Goal: Use online tool/utility: Use online tool/utility

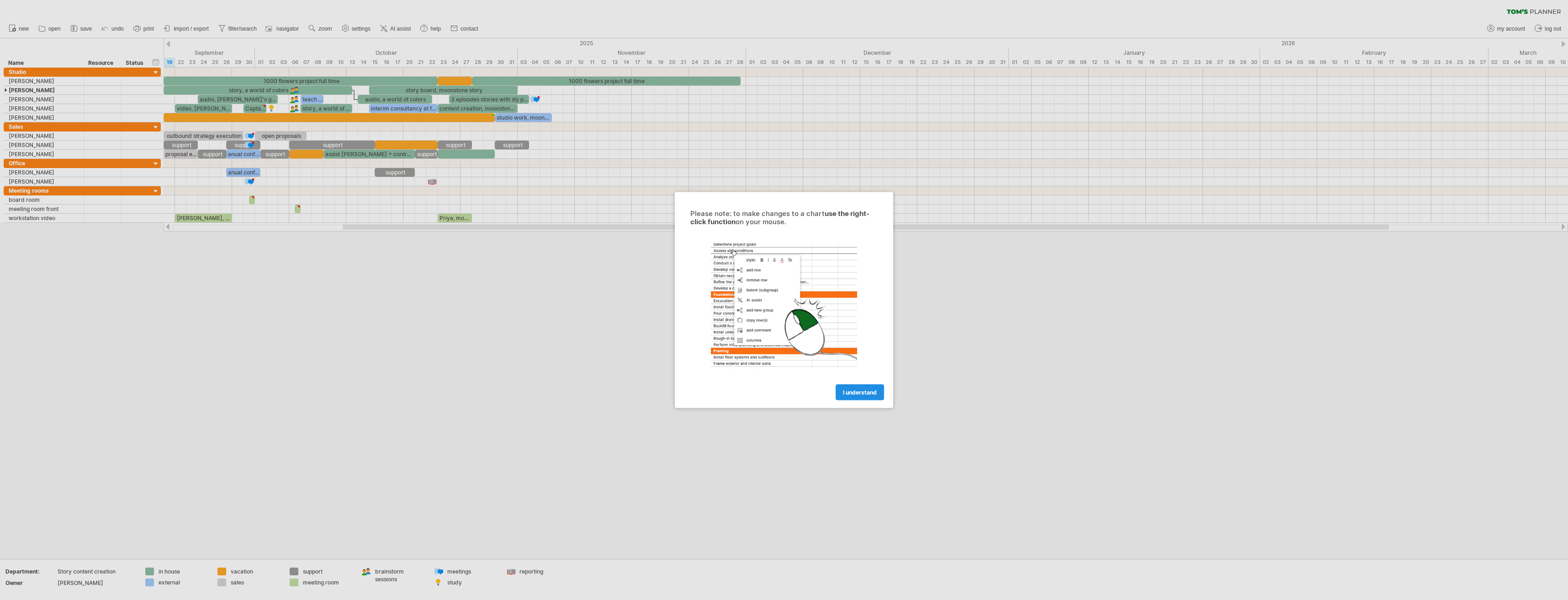
click at [861, 392] on span "I understand" at bounding box center [859, 392] width 33 height 7
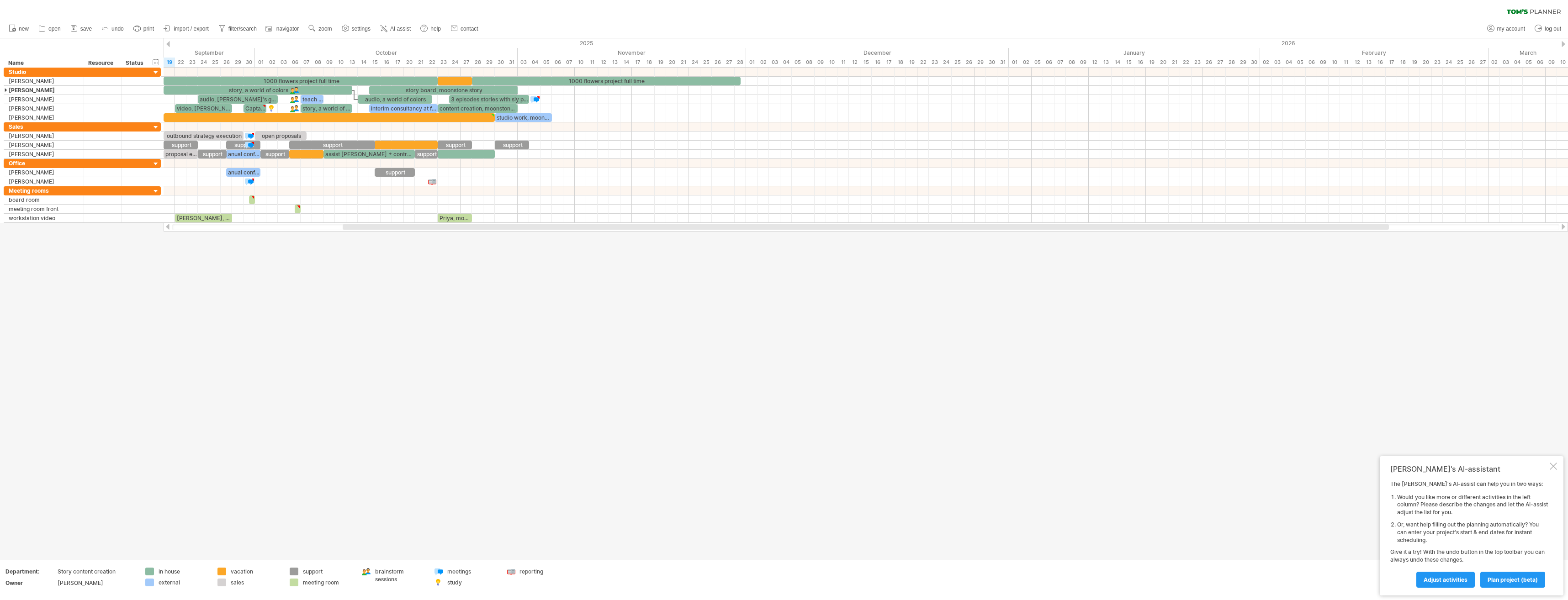
click at [1553, 468] on div at bounding box center [1553, 466] width 7 height 7
click at [1119, 422] on div at bounding box center [784, 298] width 1568 height 520
drag, startPoint x: 1182, startPoint y: 325, endPoint x: 772, endPoint y: 595, distance: 490.9
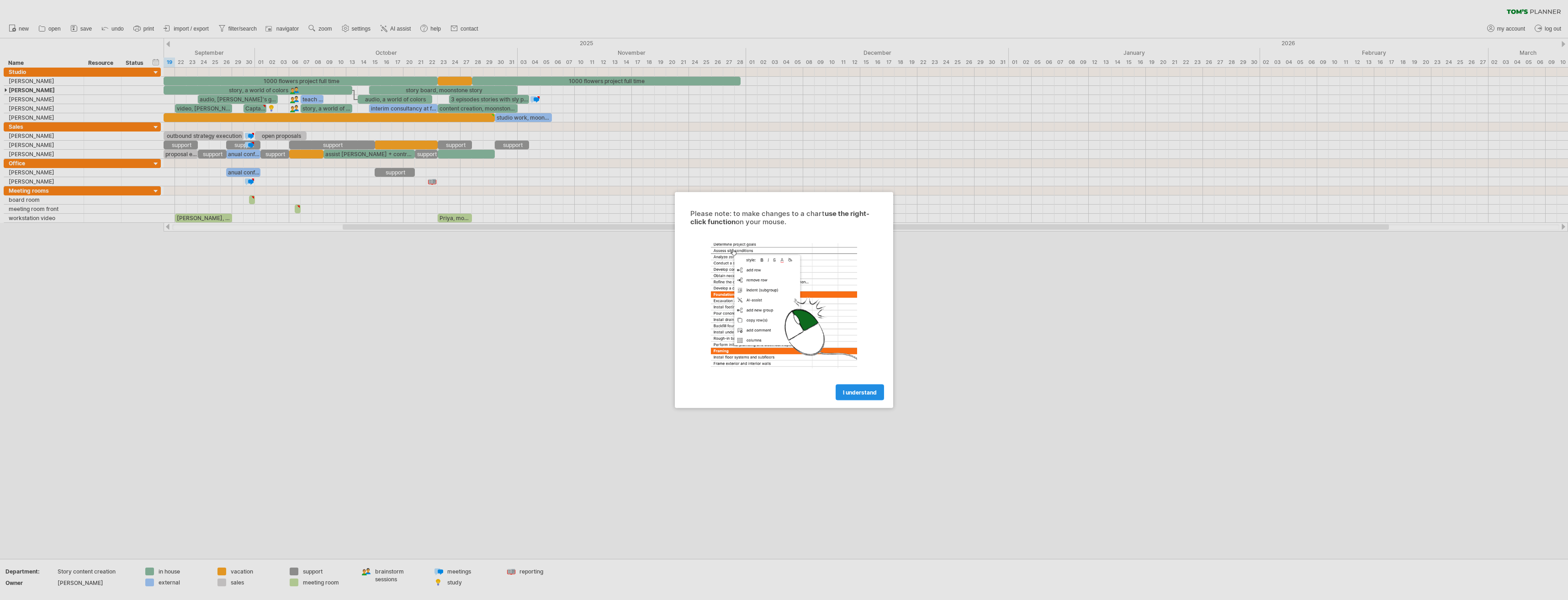
click at [880, 395] on link "I understand" at bounding box center [859, 392] width 49 height 16
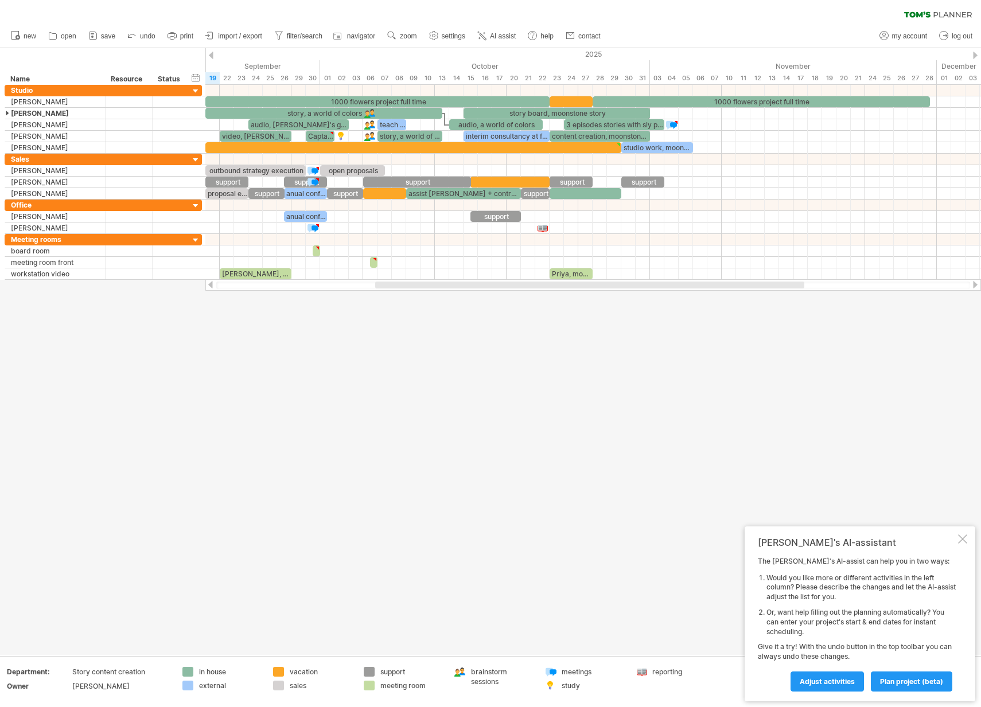
click at [963, 536] on div at bounding box center [962, 539] width 9 height 9
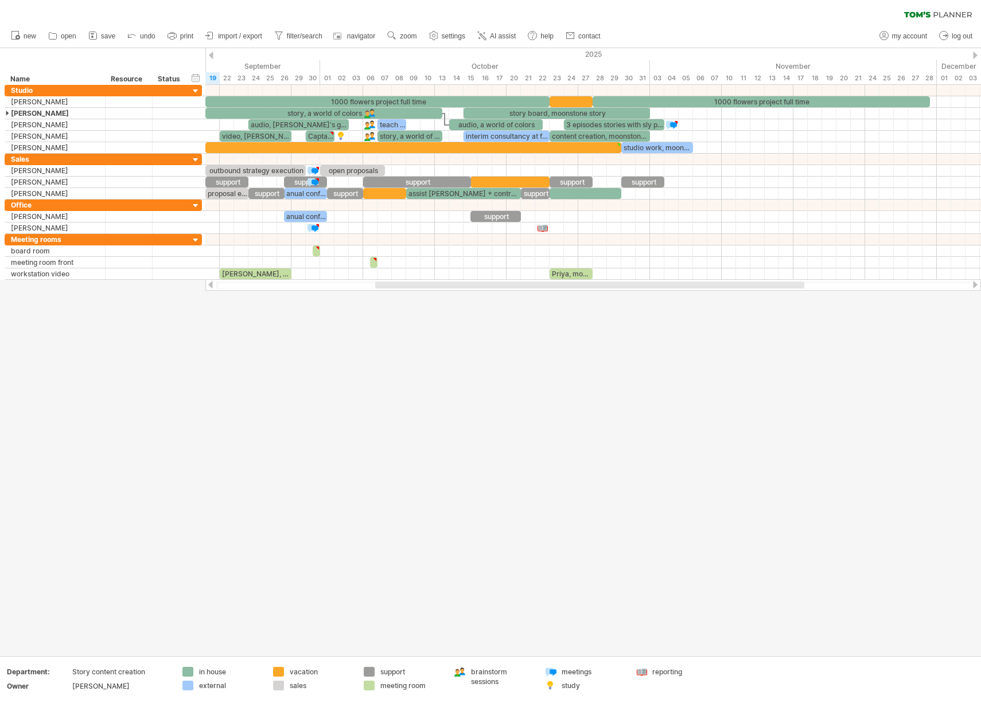
click at [424, 507] on div at bounding box center [490, 352] width 981 height 608
